Goal: Task Accomplishment & Management: Manage account settings

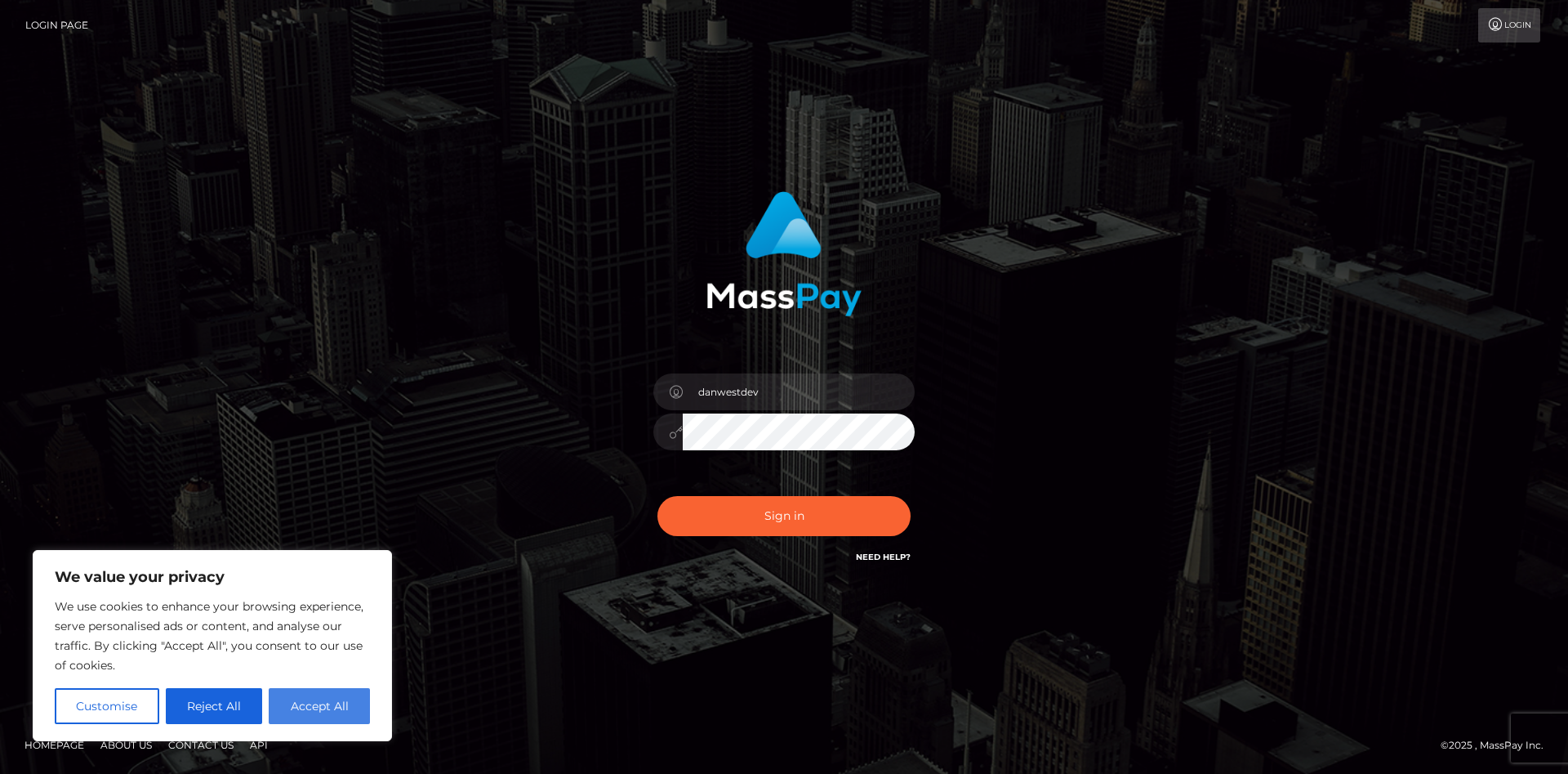
click at [292, 706] on button "Accept All" at bounding box center [319, 706] width 101 height 36
checkbox input "true"
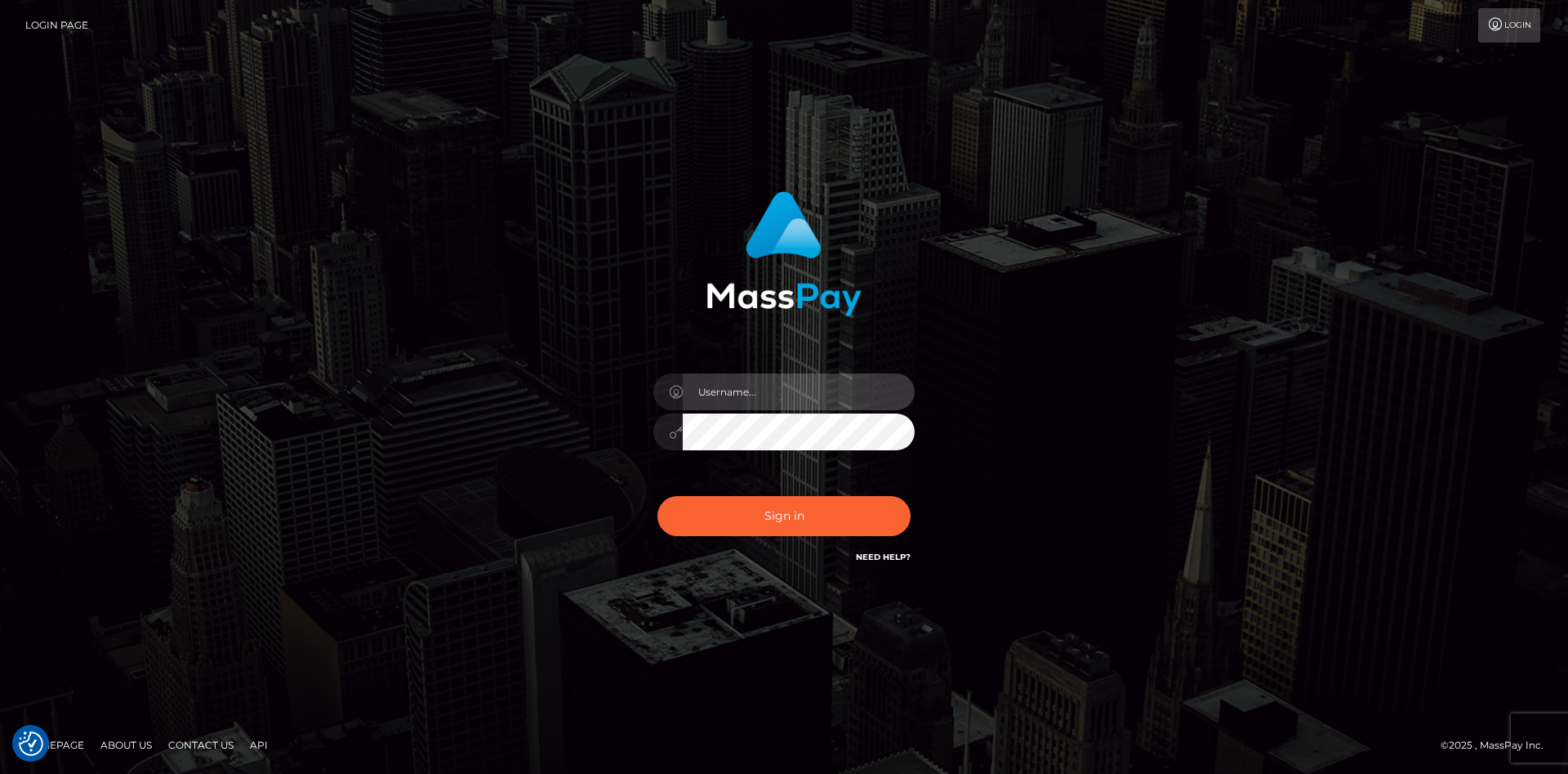
paste input "dan.westerlund"
type input "dan.westerlund"
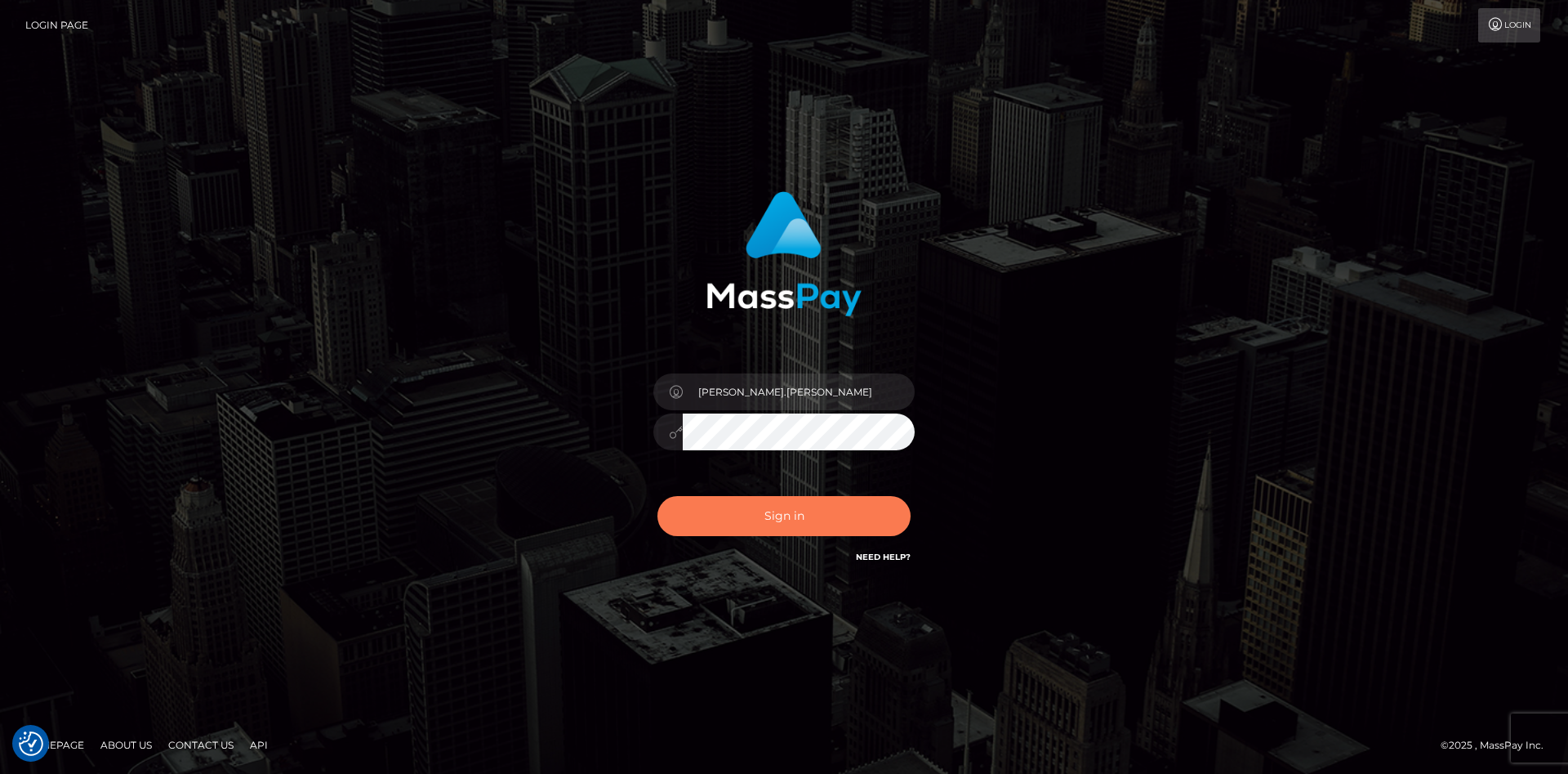
click at [787, 514] on button "Sign in" at bounding box center [784, 517] width 253 height 40
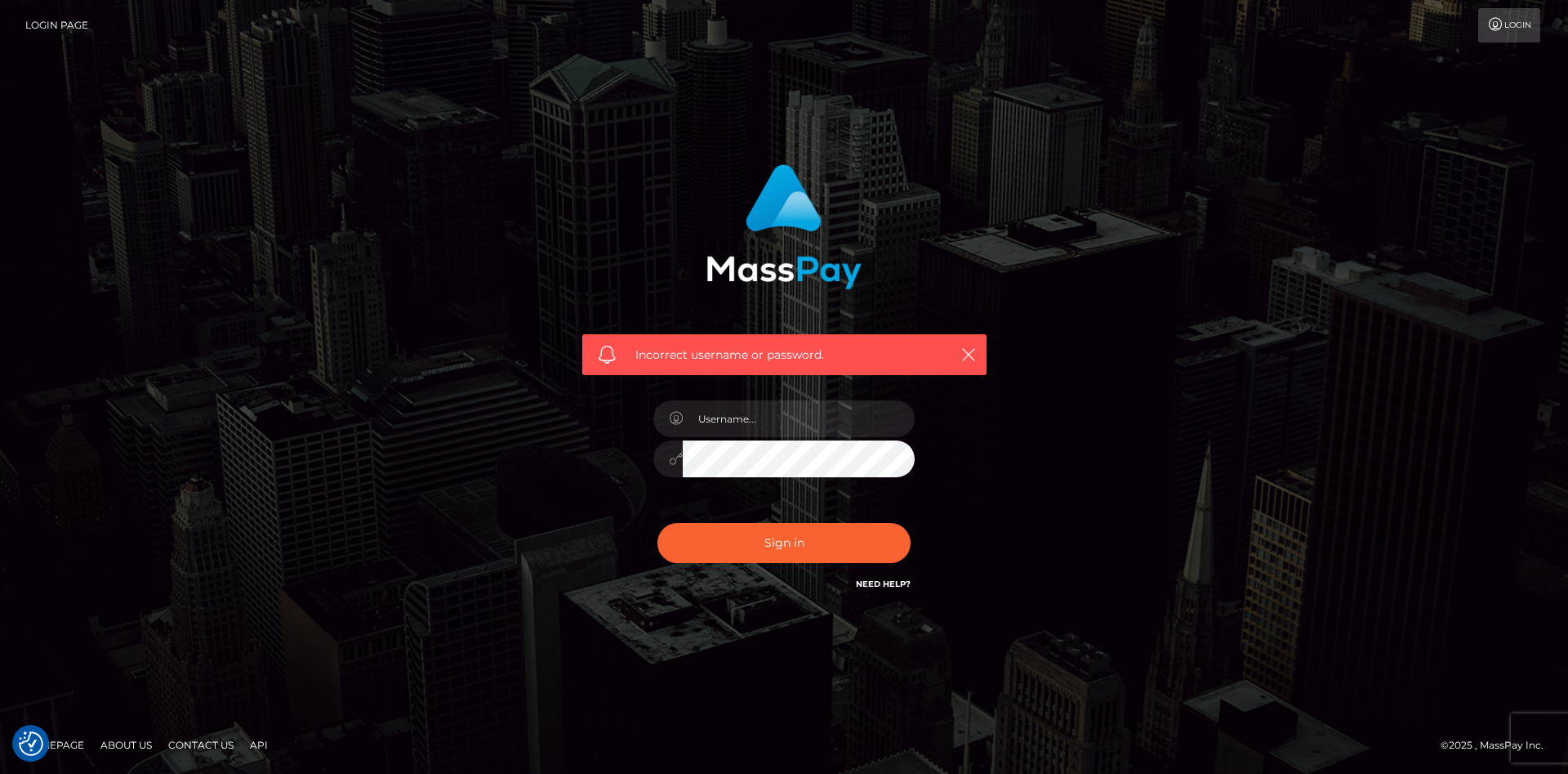
click at [882, 588] on link "Need Help?" at bounding box center [882, 584] width 54 height 11
